Goal: Answer question/provide support: Share knowledge or assist other users

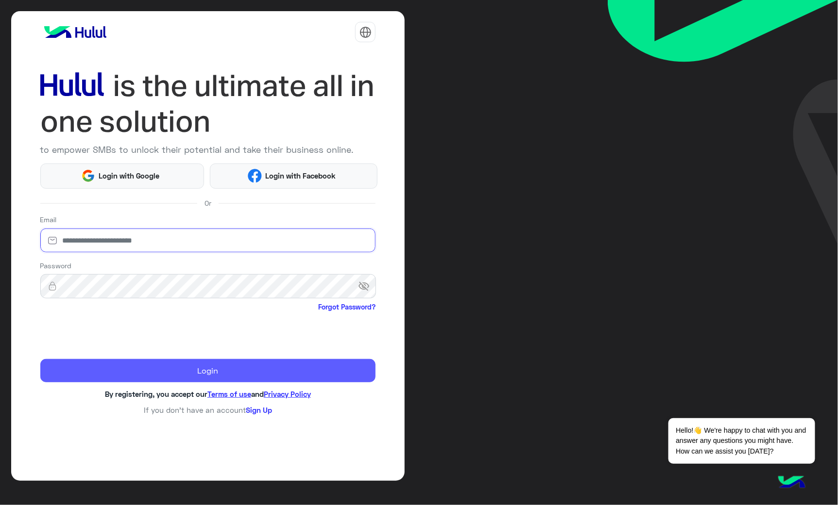
type input "**********"
click at [112, 366] on button "Login" at bounding box center [208, 370] width 336 height 23
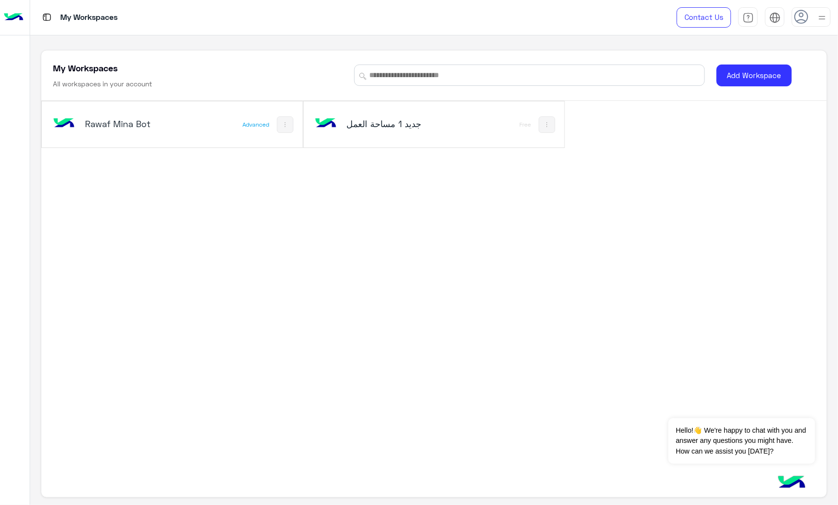
click at [178, 134] on div "Rawaf Mina Bot" at bounding box center [124, 125] width 146 height 28
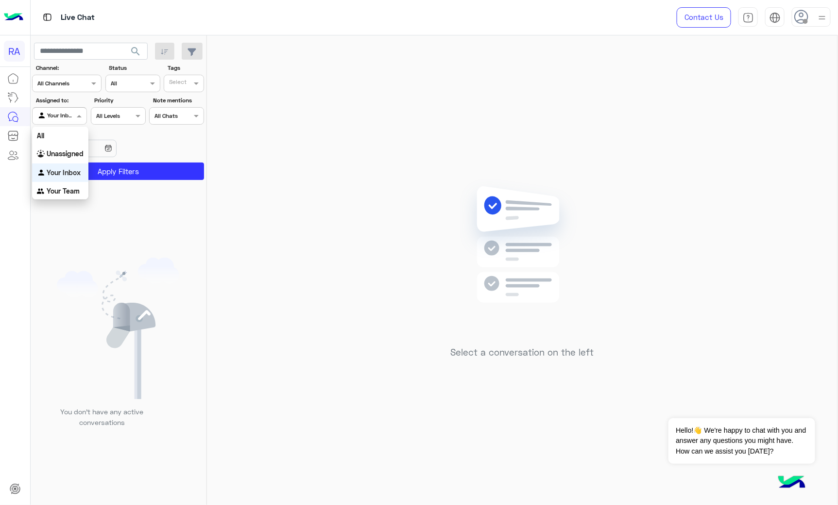
click at [73, 114] on div at bounding box center [60, 114] width 54 height 9
click at [71, 152] on b "Unassigned" at bounding box center [65, 154] width 37 height 8
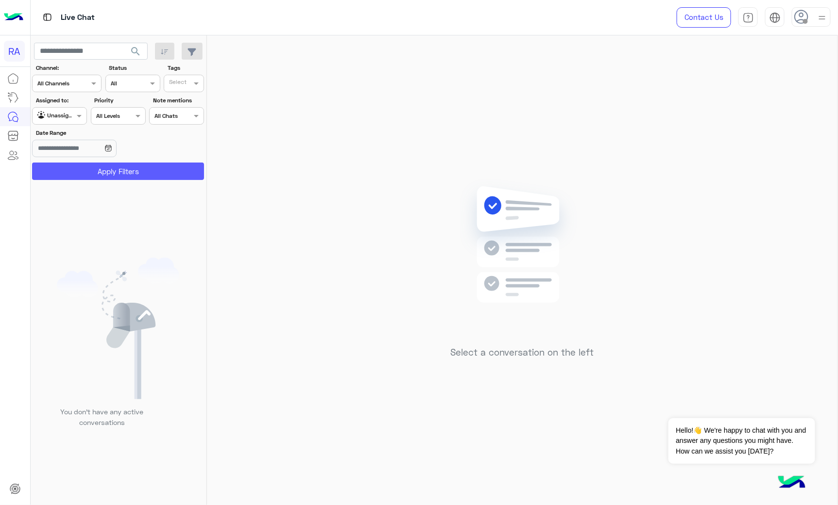
click at [84, 171] on button "Apply Filters" at bounding box center [118, 171] width 172 height 17
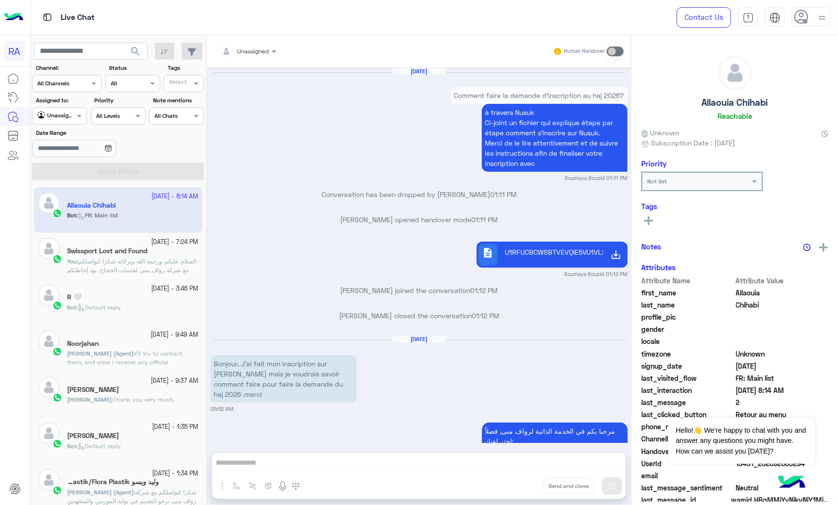
scroll to position [1723, 0]
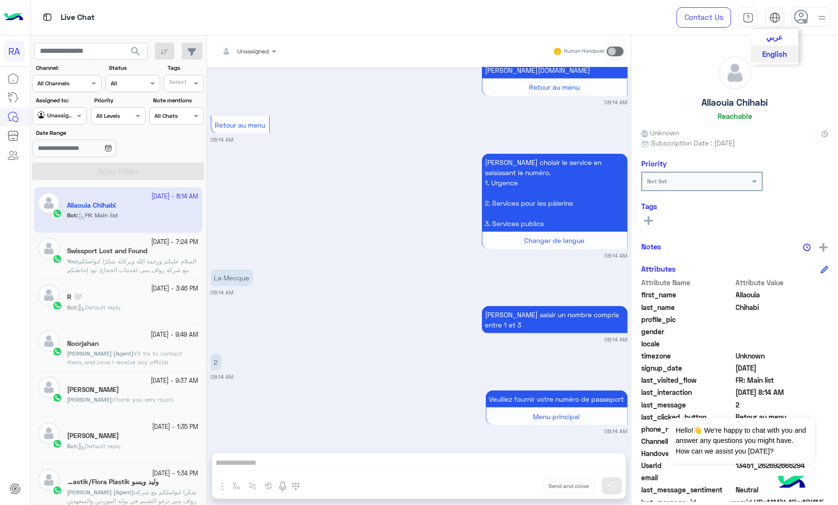
click at [774, 40] on span "عربي" at bounding box center [774, 37] width 17 height 9
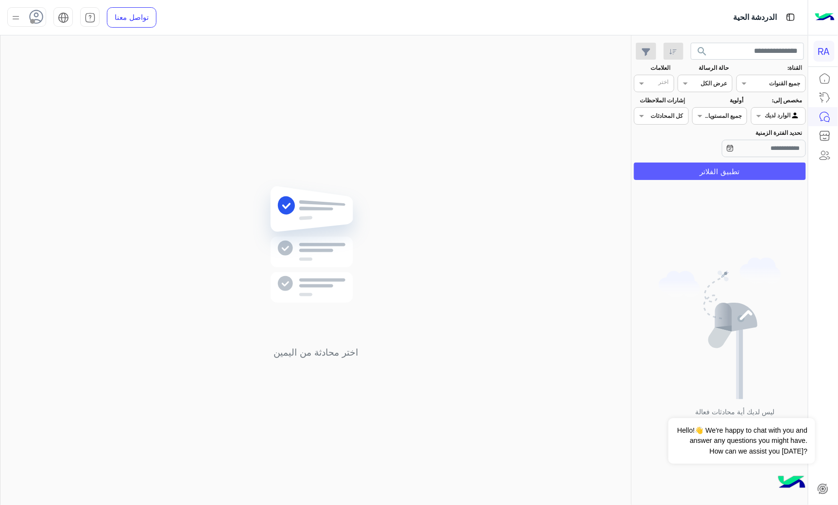
click at [748, 166] on button "تطبيق الفلاتر" at bounding box center [720, 171] width 172 height 17
drag, startPoint x: 770, startPoint y: 111, endPoint x: 760, endPoint y: 118, distance: 12.1
click at [760, 118] on div "Agent Filter الوارد لديك" at bounding box center [778, 115] width 55 height 17
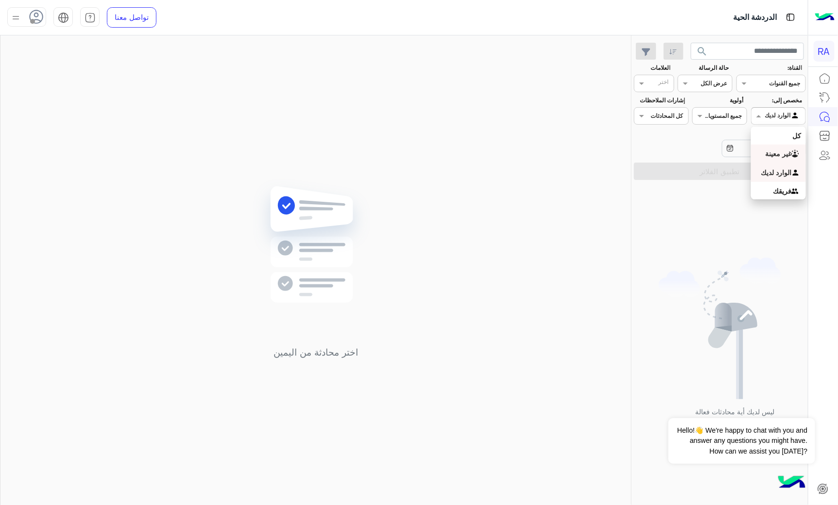
click at [768, 153] on b "غير معينة" at bounding box center [778, 154] width 26 height 8
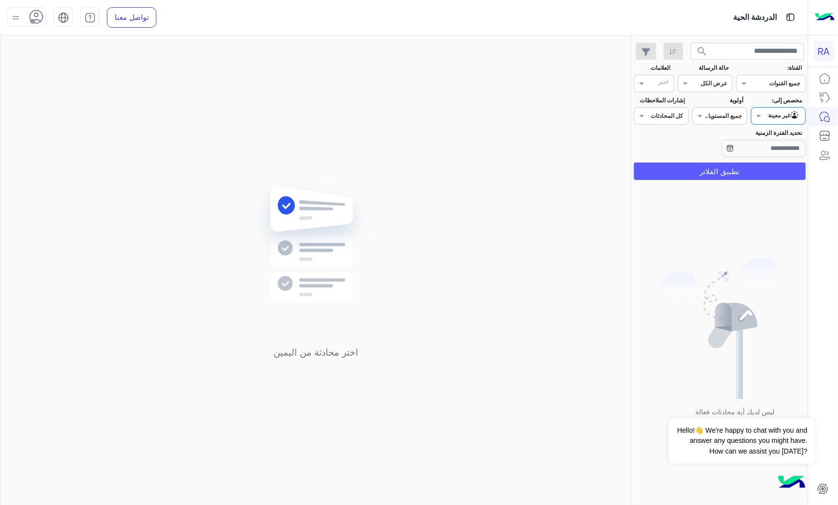
click at [757, 170] on button "تطبيق الفلاتر" at bounding box center [720, 171] width 172 height 17
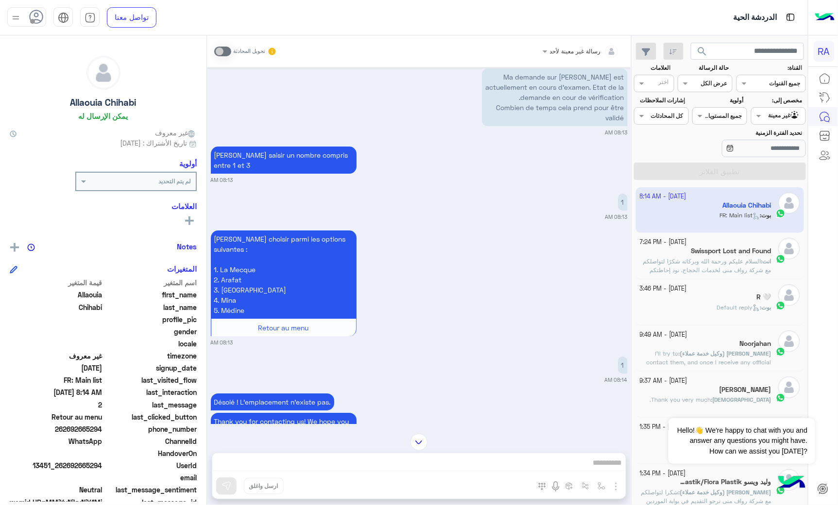
scroll to position [1292, 0]
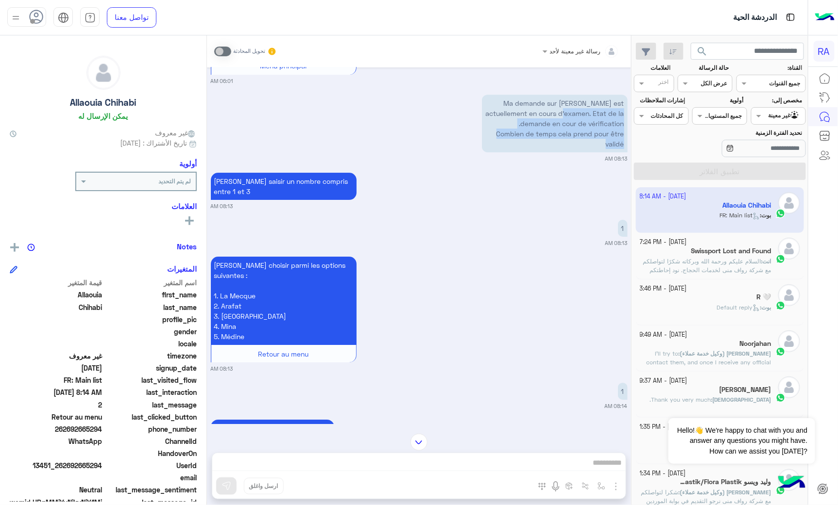
drag, startPoint x: 548, startPoint y: 108, endPoint x: 554, endPoint y: 134, distance: 26.4
click at [554, 134] on p "Ma demande sur Nusuk est actuellement en cours d'examen. Etat de la demande en …" at bounding box center [555, 124] width 146 height 58
click at [569, 105] on p "Ma demande sur Nusuk est actuellement en cours d'examen. Etat de la demande en …" at bounding box center [555, 124] width 146 height 58
click at [574, 95] on p "Ma demande sur Nusuk est actuellement en cours d'examen. Etat de la demande en …" at bounding box center [555, 124] width 146 height 58
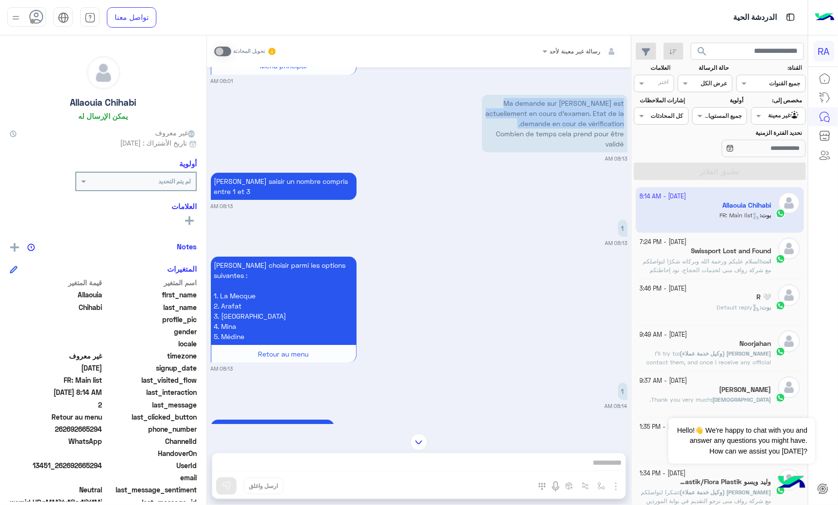
click at [574, 95] on p "Ma demande sur Nusuk est actuellement en cours d'examen. Etat de la demande en …" at bounding box center [555, 124] width 146 height 58
click at [568, 104] on p "Ma demande sur Nusuk est actuellement en cours d'examen. Etat de la demande en …" at bounding box center [555, 124] width 146 height 58
drag, startPoint x: 586, startPoint y: 141, endPoint x: 493, endPoint y: 87, distance: 106.9
click at [493, 95] on p "Ma demande sur Nusuk est actuellement en cours d'examen. Etat de la demande en …" at bounding box center [555, 124] width 146 height 58
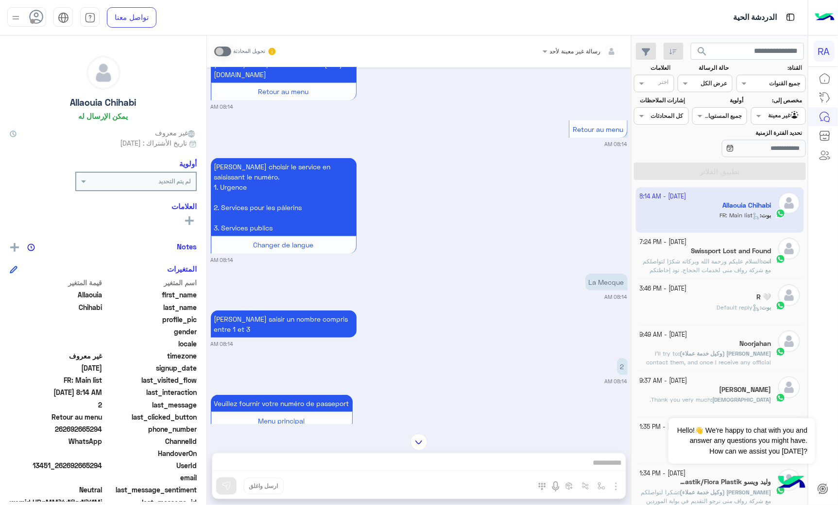
scroll to position [1723, 0]
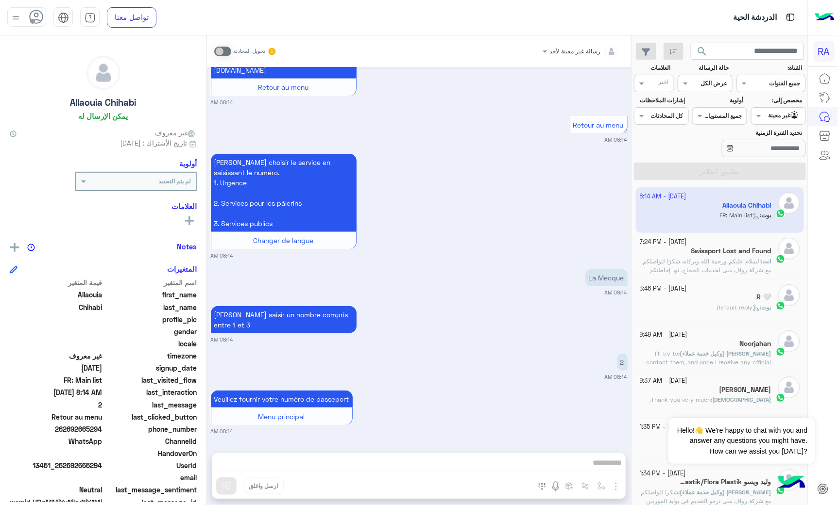
click at [622, 379] on small "08:14 AM" at bounding box center [616, 377] width 23 height 8
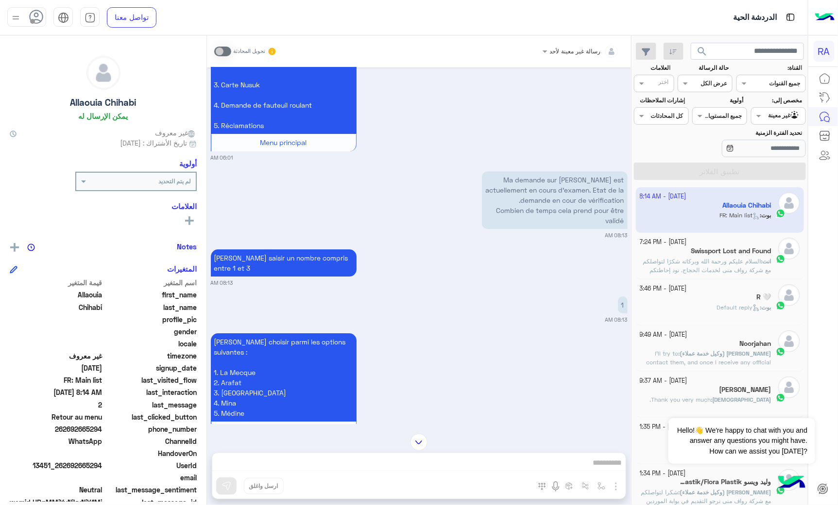
scroll to position [1183, 0]
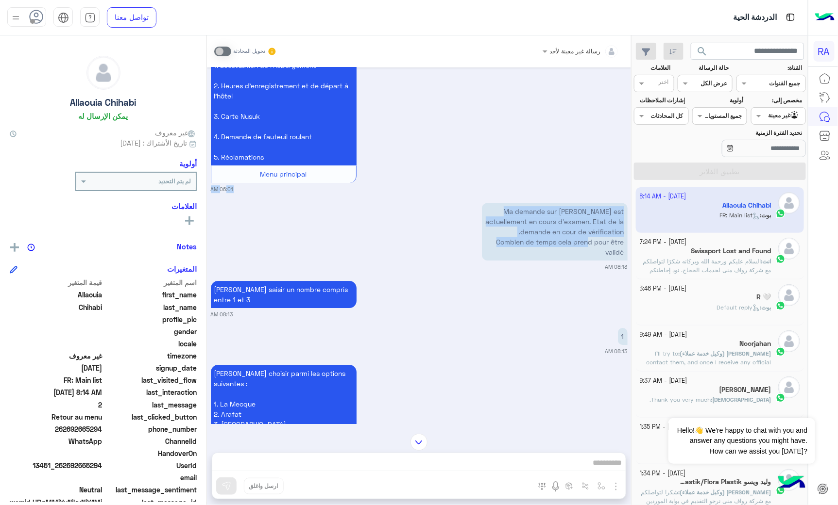
drag, startPoint x: 587, startPoint y: 237, endPoint x: 610, endPoint y: 182, distance: 59.6
click at [610, 182] on div "Oct 9, 2025 Comment faire la demande d'inscription au haj 2026? à travers Nusuk…" at bounding box center [419, 245] width 424 height 357
click at [582, 238] on p "Ma demande sur Nusuk est actuellement en cours d'examen. Etat de la demande en …" at bounding box center [555, 232] width 146 height 58
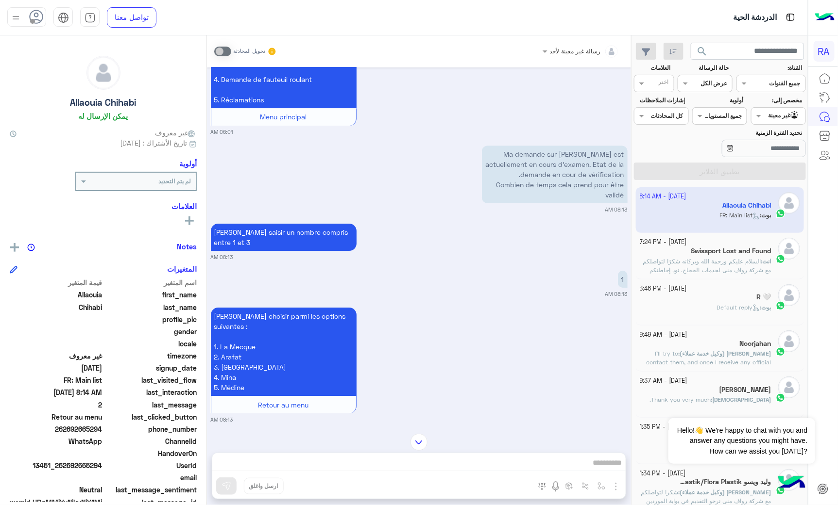
scroll to position [1237, 0]
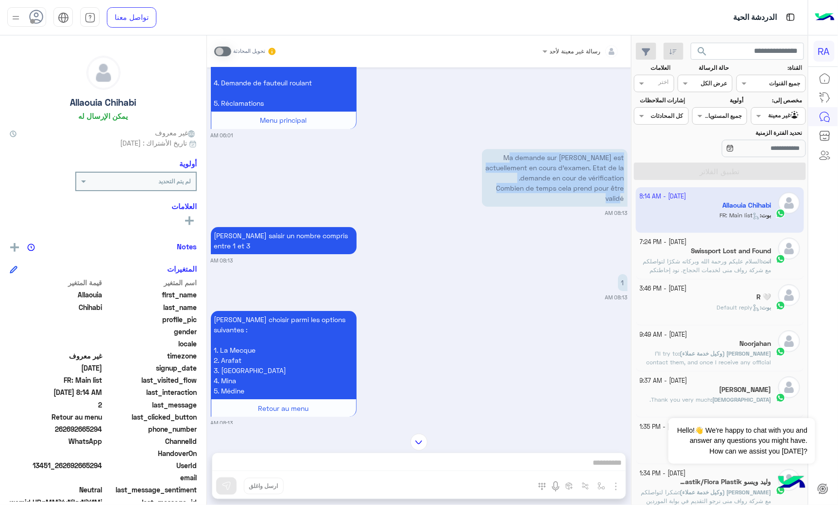
drag, startPoint x: 619, startPoint y: 192, endPoint x: 497, endPoint y: 146, distance: 130.9
click at [497, 149] on p "Ma demande sur Nusuk est actuellement en cours d'examen. Etat de la demande en …" at bounding box center [555, 178] width 146 height 58
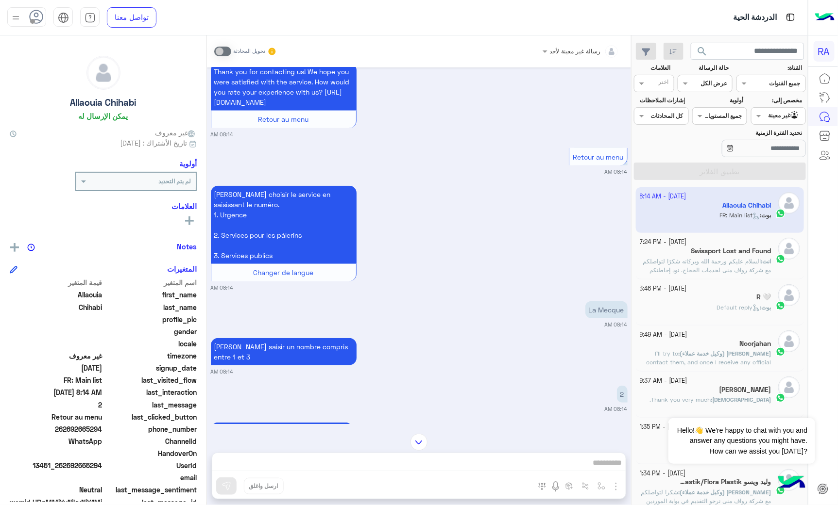
scroll to position [1723, 0]
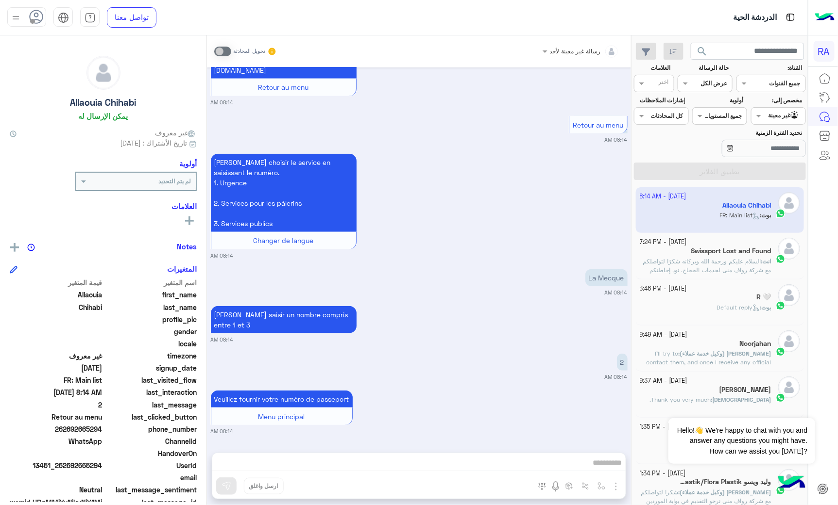
click at [612, 269] on div "La Mecque" at bounding box center [606, 278] width 42 height 22
click at [608, 279] on p "La Mecque" at bounding box center [606, 278] width 42 height 17
click at [559, 235] on div "Veuillez choisir le service en saisissant le numéro. 1. Urgence 2. Services pou…" at bounding box center [419, 206] width 417 height 108
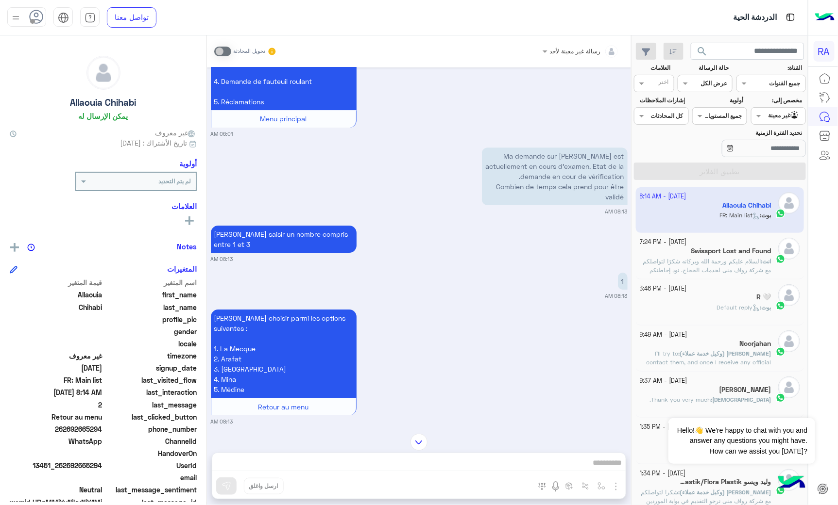
scroll to position [1238, 0]
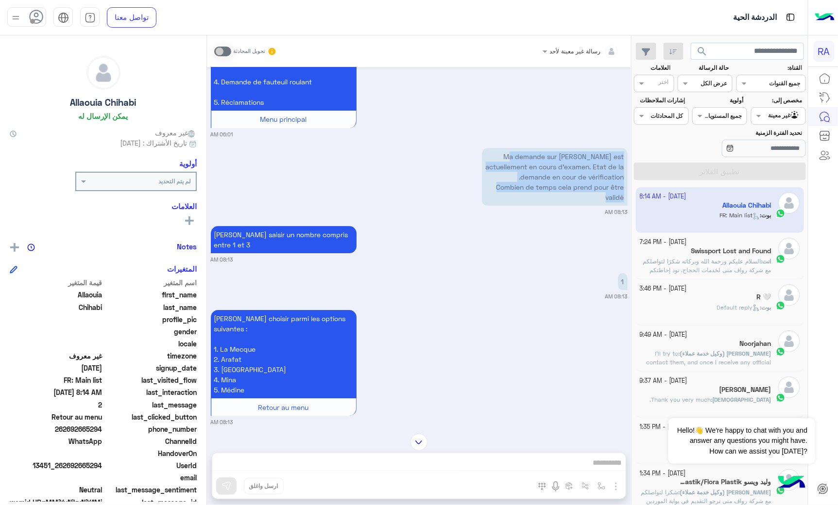
drag, startPoint x: 598, startPoint y: 191, endPoint x: 496, endPoint y: 141, distance: 113.1
click at [496, 148] on p "Ma demande sur Nusuk est actuellement en cours d'examen. Etat de la demande en …" at bounding box center [555, 177] width 146 height 58
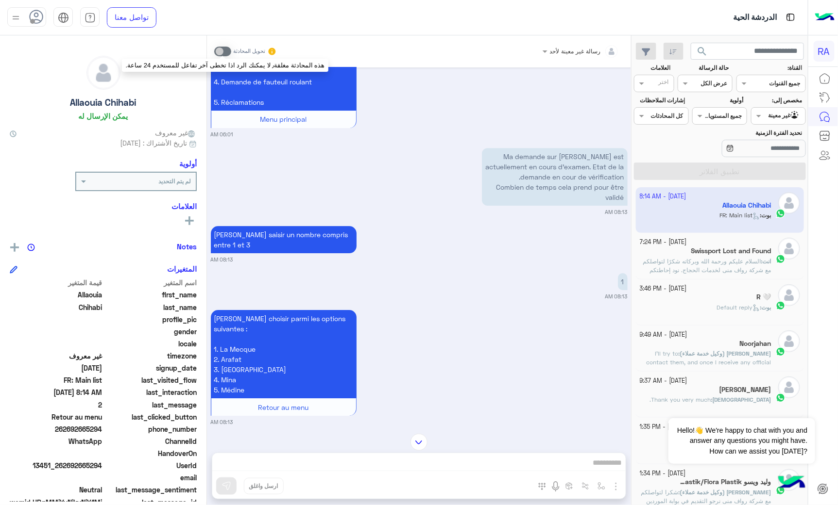
click at [227, 47] on label at bounding box center [222, 52] width 17 height 10
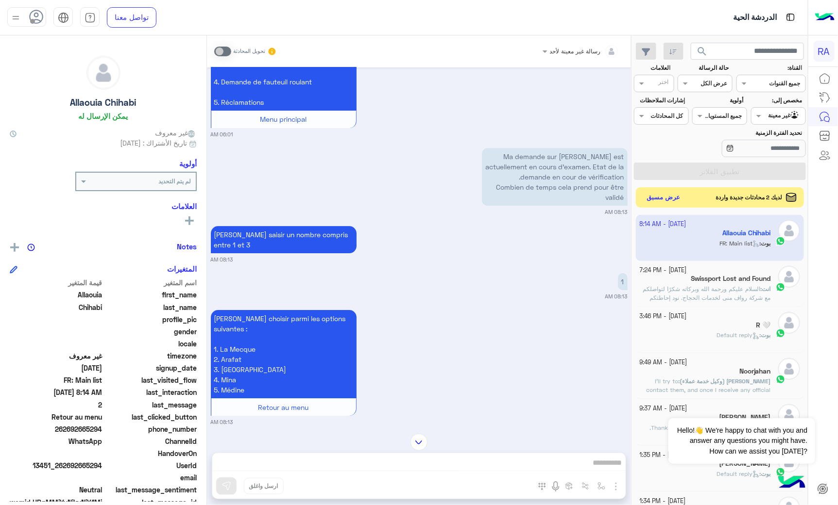
click at [673, 199] on button "عرض مسبق" at bounding box center [663, 197] width 41 height 13
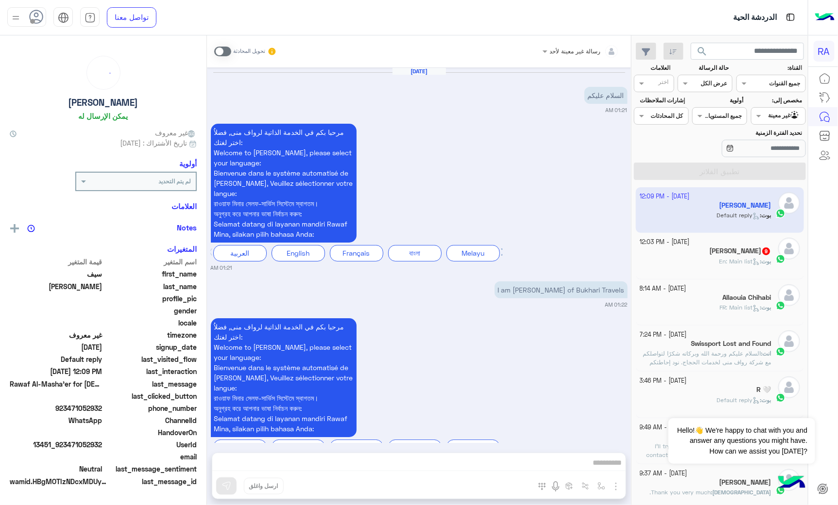
scroll to position [792, 0]
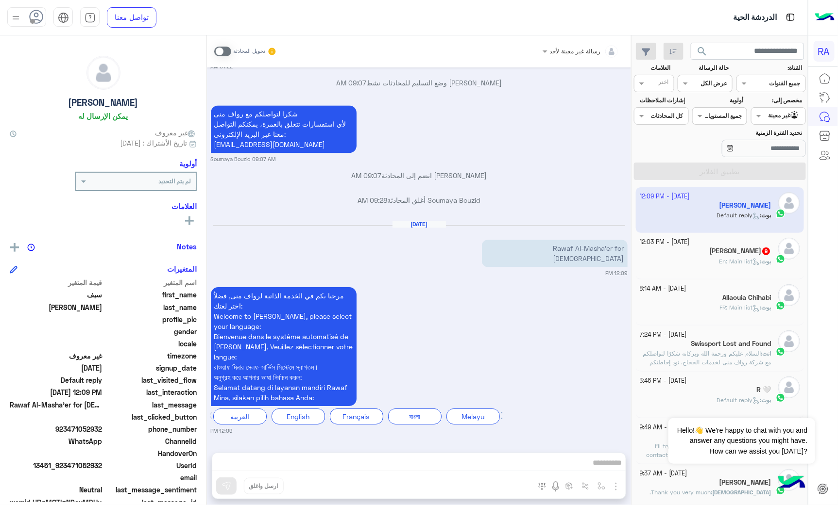
click at [496, 461] on div "رسالة غير معينة لأحد تحويل المحادثة Sep 29, 2025 السلام علیکم 01:21 AM مرحبا بك…" at bounding box center [419, 272] width 424 height 474
click at [224, 51] on span at bounding box center [222, 52] width 17 height 10
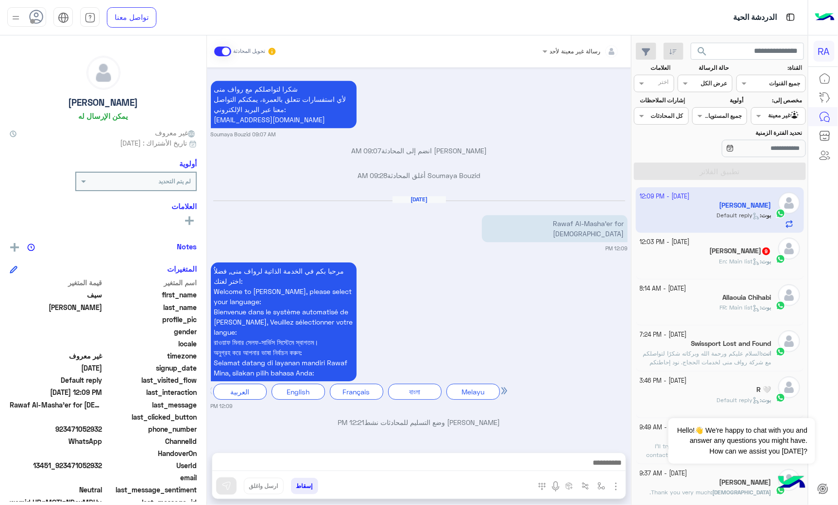
click at [404, 453] on div "إسقاط ارسل واغلق" at bounding box center [419, 476] width 414 height 47
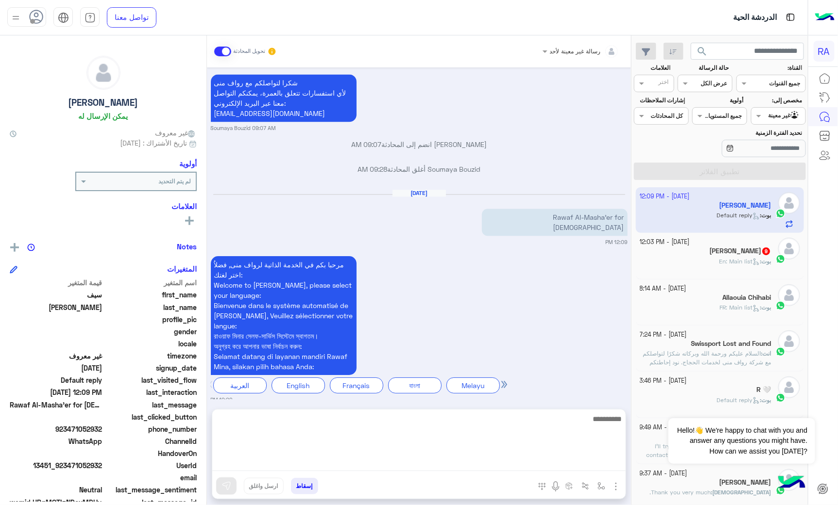
click at [404, 464] on textarea at bounding box center [418, 442] width 413 height 58
paste textarea "**********"
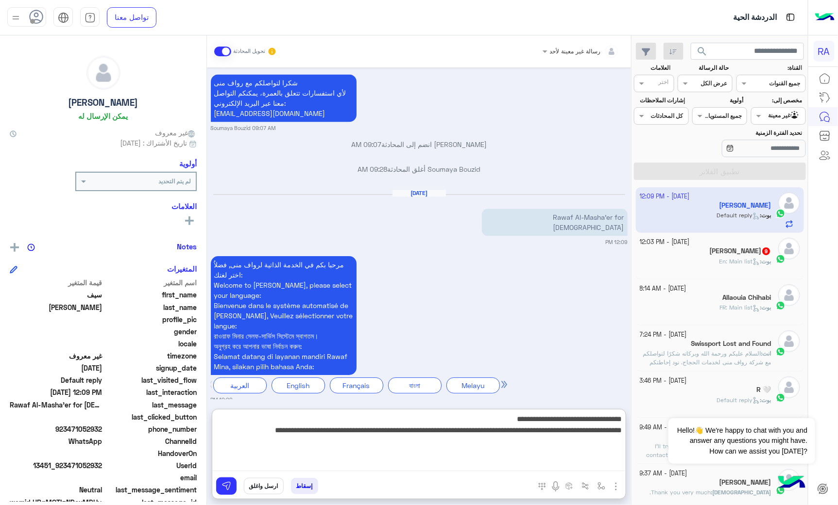
drag, startPoint x: 497, startPoint y: 442, endPoint x: 623, endPoint y: 439, distance: 125.3
click at [623, 439] on textarea "**********" at bounding box center [418, 442] width 413 height 58
drag, startPoint x: 547, startPoint y: 432, endPoint x: 533, endPoint y: 433, distance: 14.1
click at [533, 433] on textarea "**********" at bounding box center [418, 442] width 413 height 58
type textarea "**********"
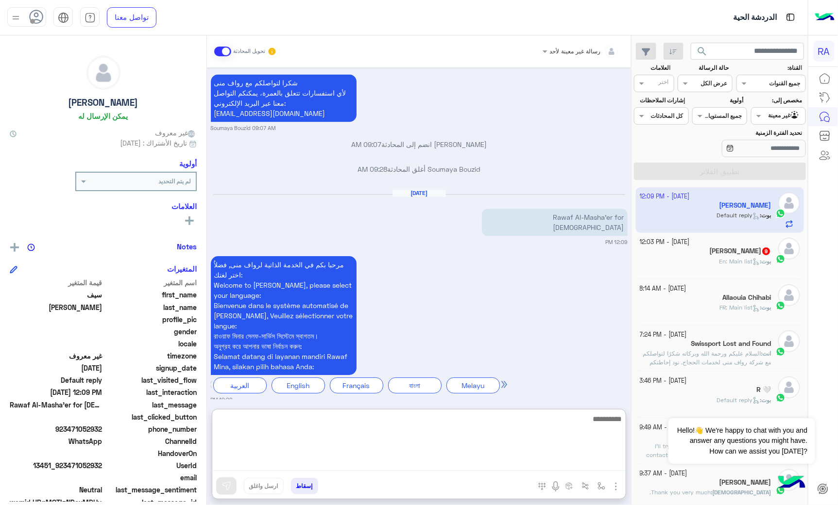
scroll to position [928, 0]
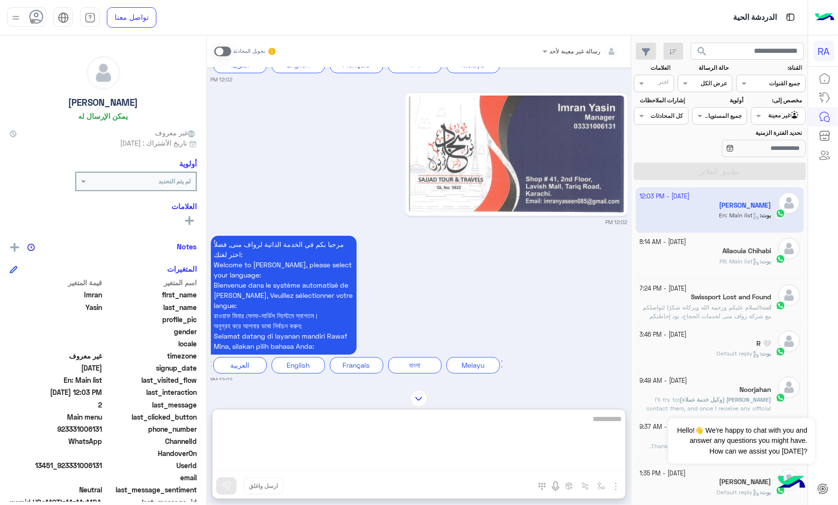
scroll to position [318, 0]
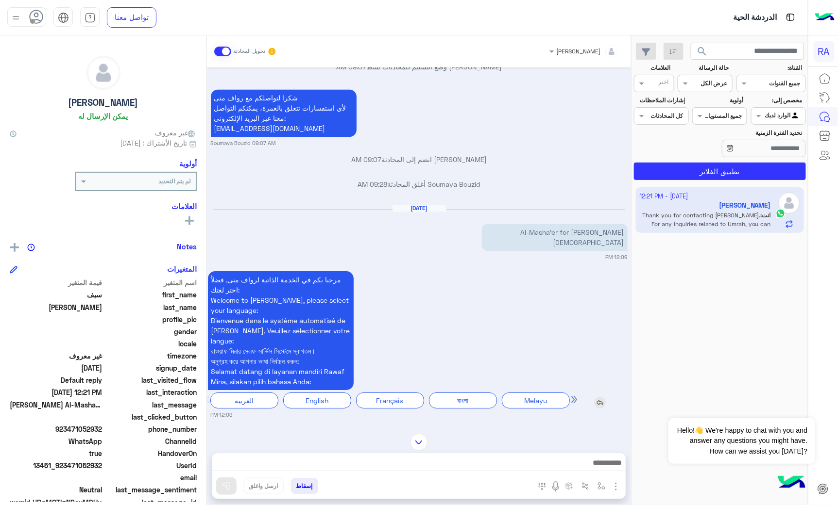
scroll to position [585, 0]
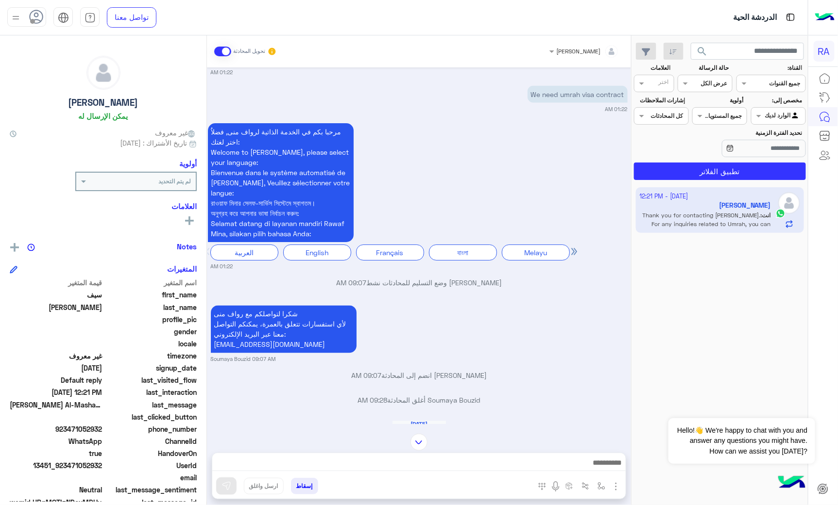
click at [215, 49] on span at bounding box center [222, 52] width 17 height 10
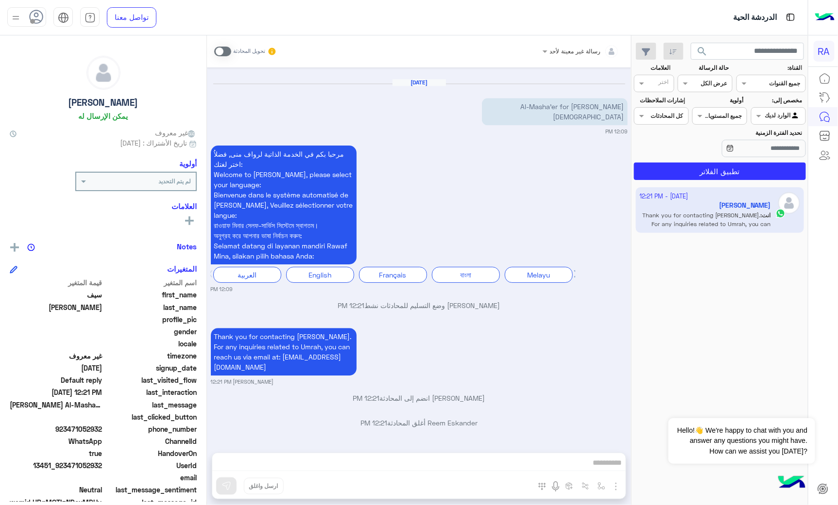
click at [702, 182] on app-inbox-users-filters "search القناة: القناه جميع القنوات حالة الرسالة القناه عرض الكل العلامات اختر م…" at bounding box center [720, 109] width 176 height 149
click at [761, 161] on section "القناة: القناه جميع القنوات حالة الرسالة القناه عرض الكل العلامات اختر مخصص إلى…" at bounding box center [719, 122] width 161 height 117
click at [776, 119] on div at bounding box center [778, 114] width 54 height 9
click at [776, 158] on div "غير معينة" at bounding box center [778, 154] width 55 height 19
click at [785, 118] on input "text" at bounding box center [789, 115] width 22 height 9
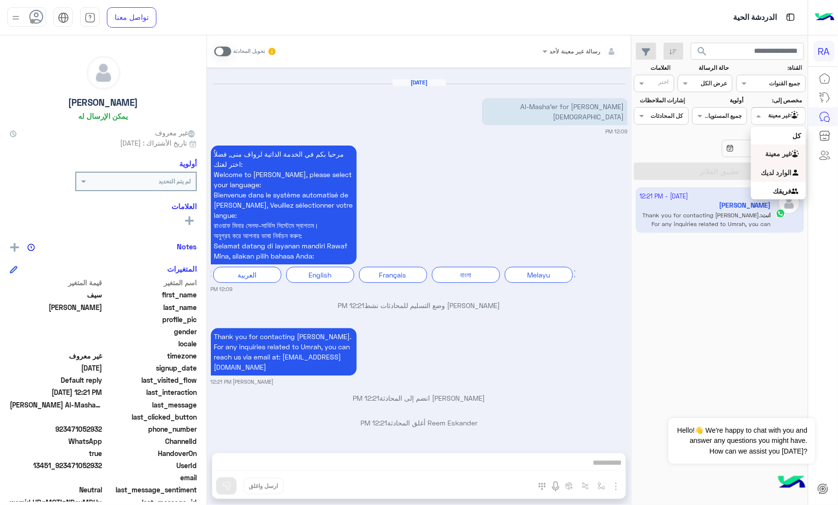
click at [777, 167] on div "الوارد لديك" at bounding box center [778, 173] width 55 height 19
click at [777, 167] on button "تطبيق الفلاتر" at bounding box center [720, 171] width 172 height 17
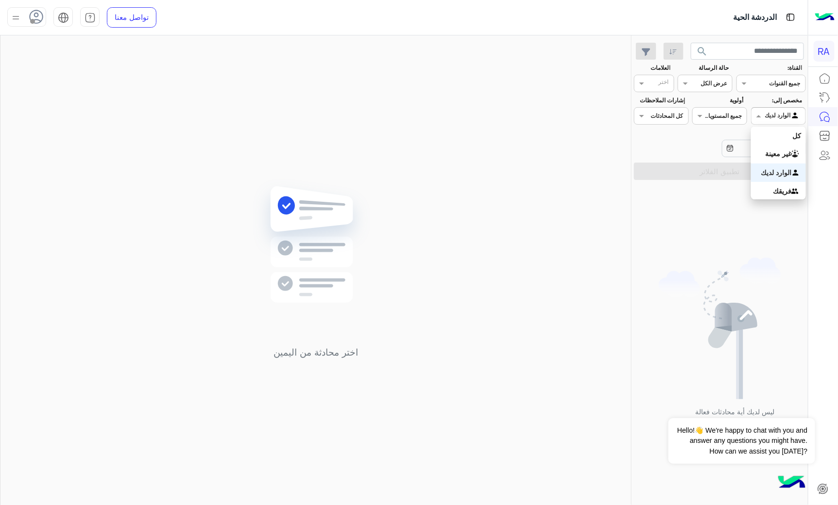
click at [773, 116] on div at bounding box center [778, 114] width 54 height 9
click at [768, 152] on b "غير معينة" at bounding box center [778, 154] width 26 height 8
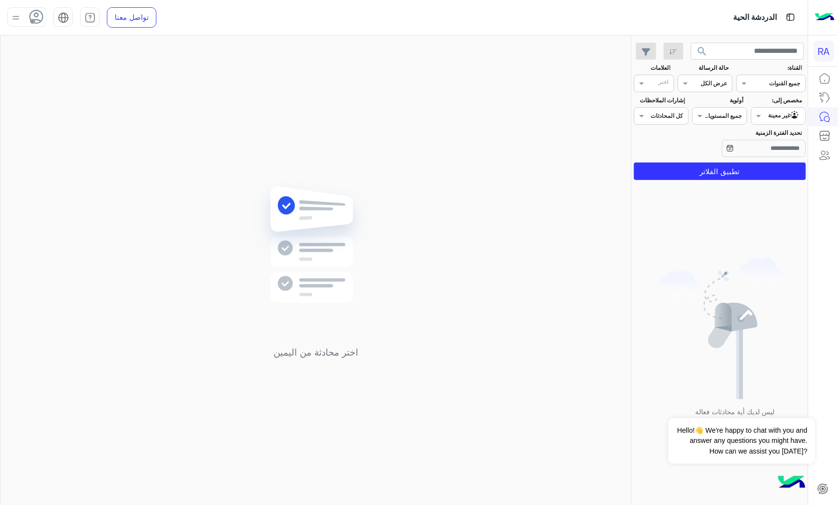
click at [765, 163] on section "القناة: القناه جميع القنوات حالة الرسالة القناه عرض الكل العلامات اختر مخصص إلى…" at bounding box center [719, 122] width 161 height 117
click at [761, 175] on button "تطبيق الفلاتر" at bounding box center [720, 171] width 172 height 17
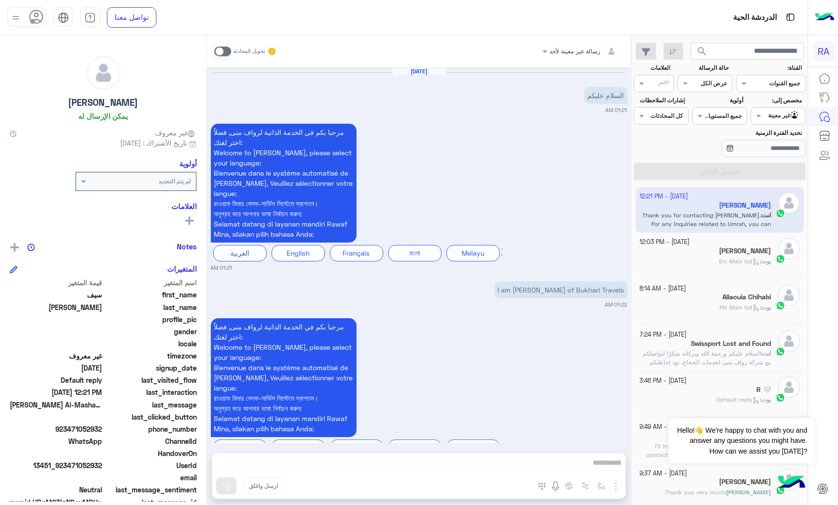
scroll to position [934, 0]
